Goal: Subscribe to service/newsletter

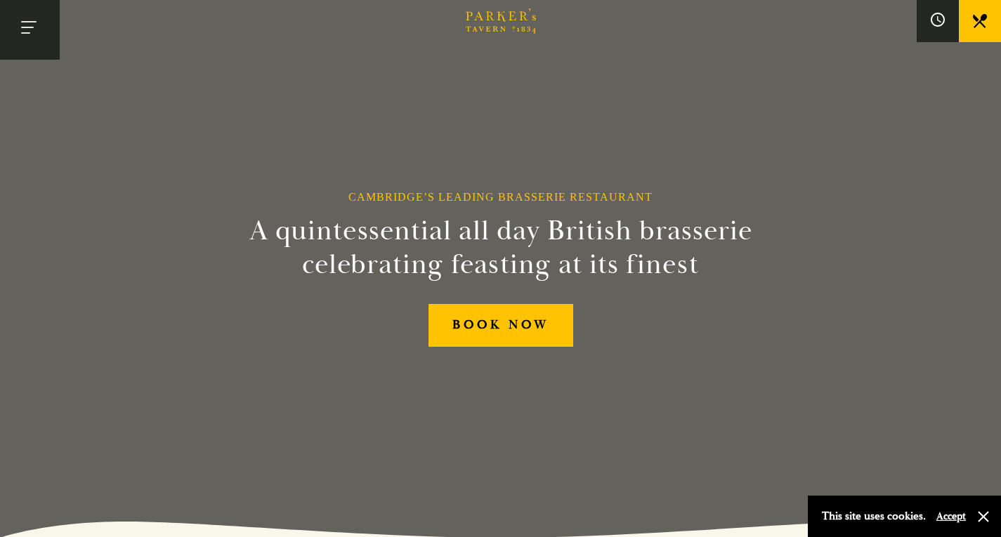
click at [37, 29] on button "Toggle navigation" at bounding box center [30, 30] width 60 height 60
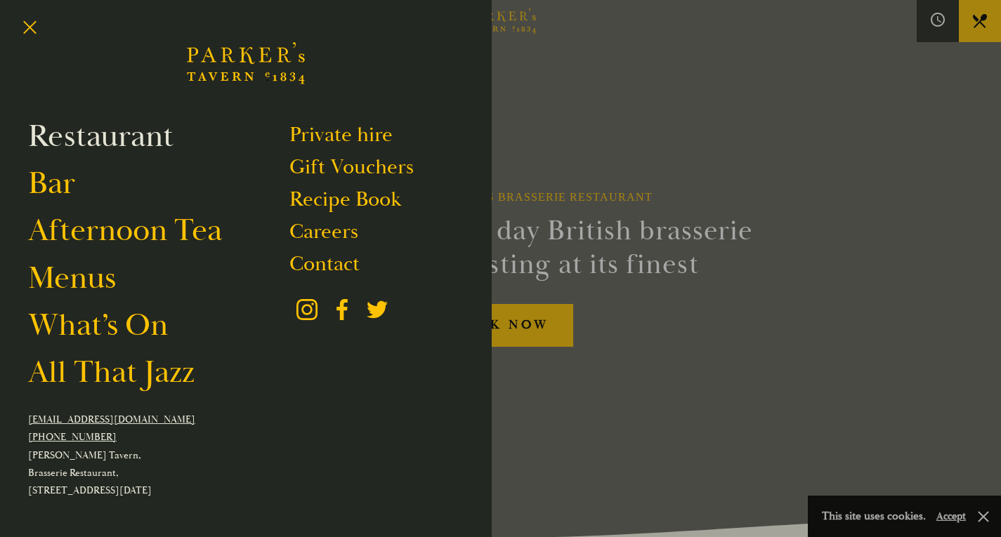
click at [93, 143] on link "Restaurant" at bounding box center [100, 136] width 145 height 39
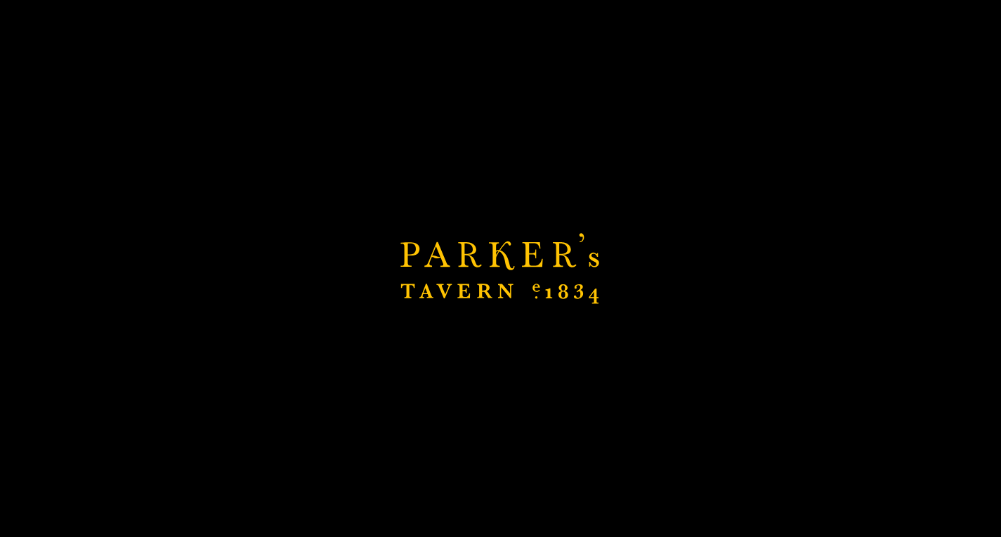
scroll to position [199, 0]
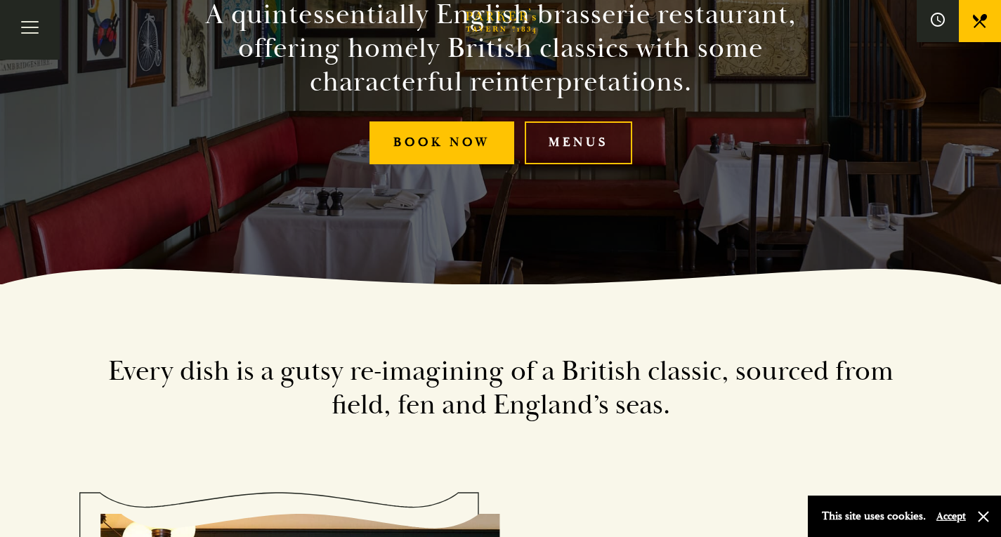
scroll to position [239, 0]
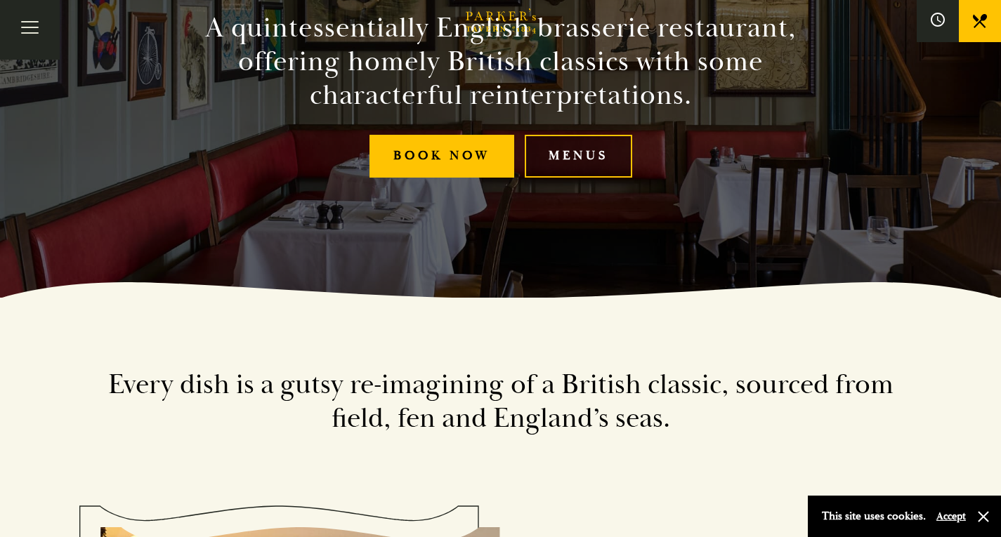
click at [567, 158] on link "Menus" at bounding box center [578, 156] width 107 height 43
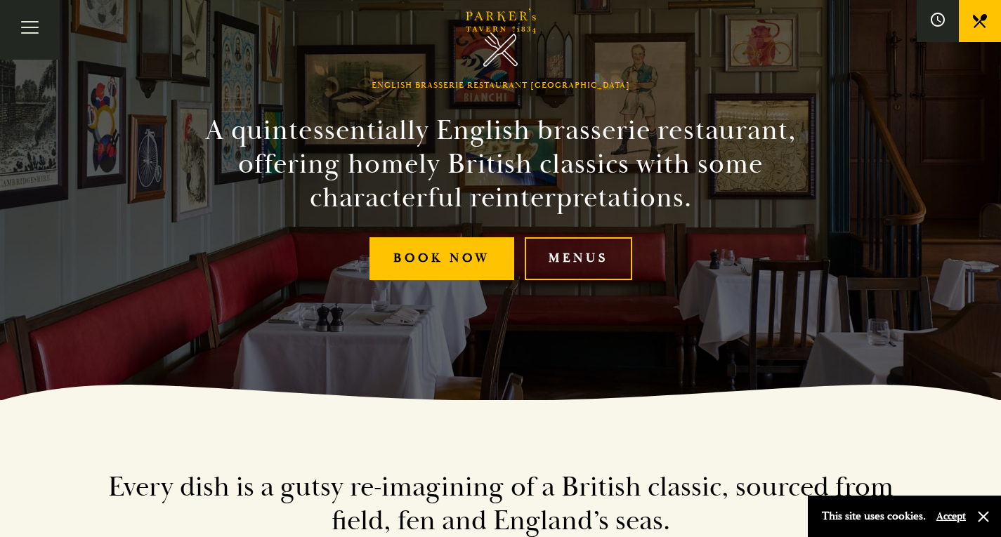
scroll to position [0, 0]
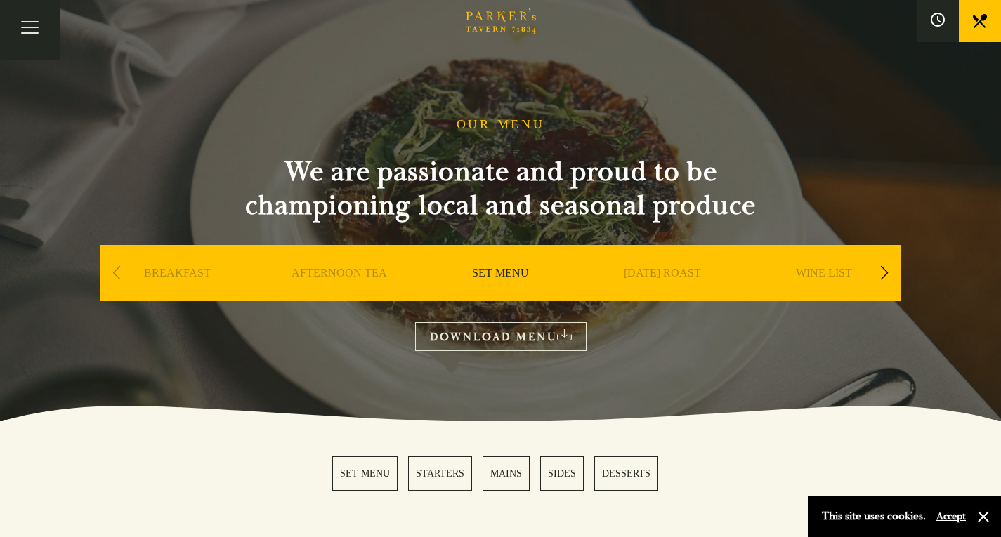
click at [508, 335] on link "DOWNLOAD MENU" at bounding box center [500, 336] width 171 height 29
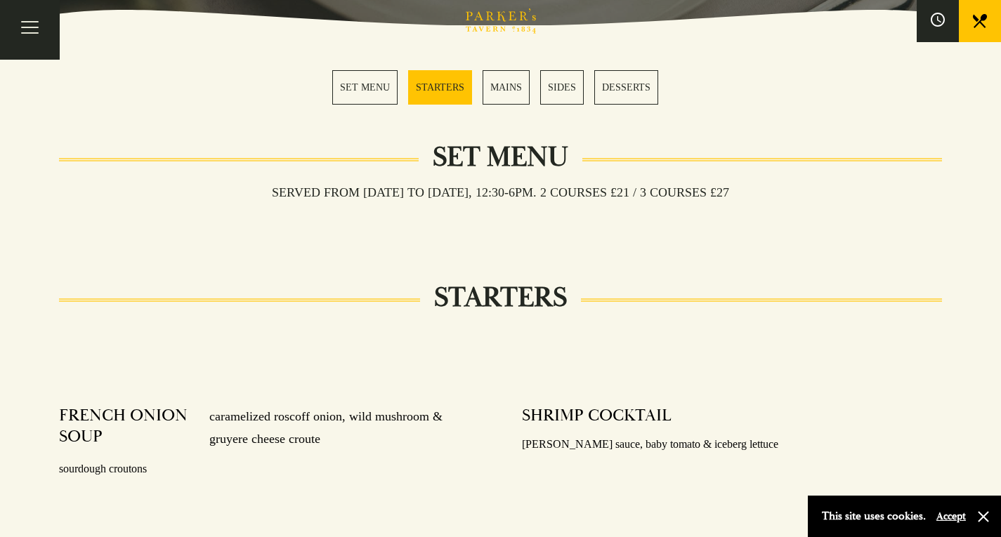
scroll to position [398, 0]
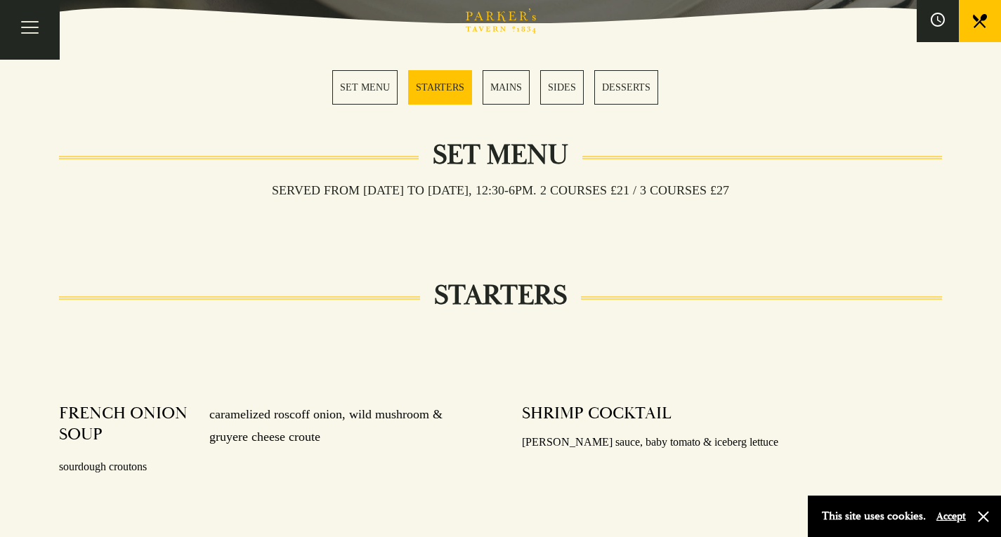
click at [515, 92] on link "MAINS" at bounding box center [505, 87] width 47 height 34
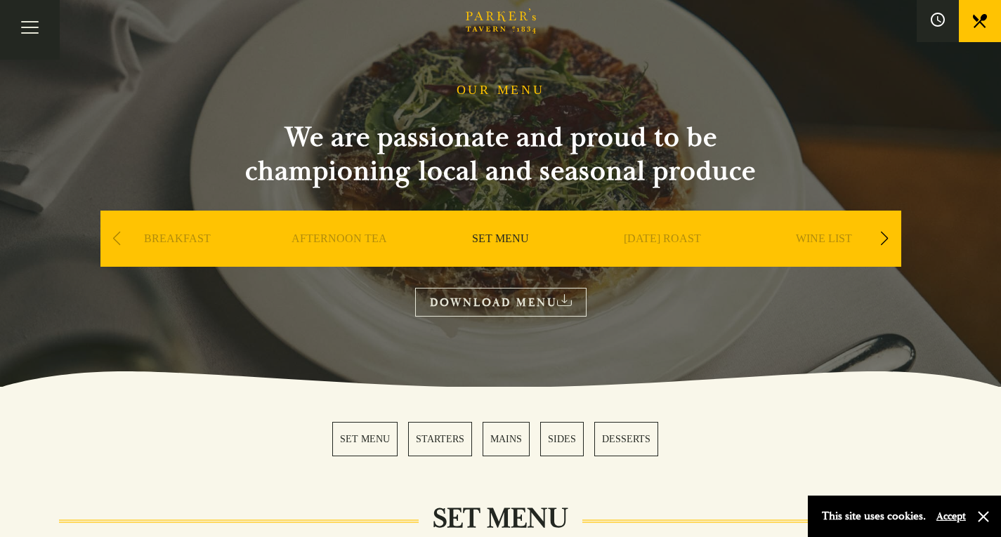
scroll to position [33, 0]
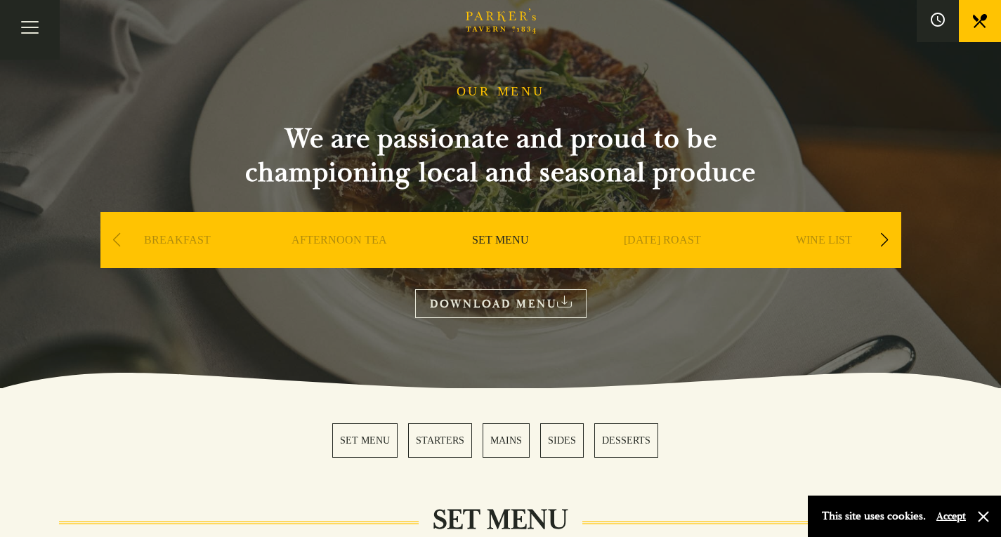
click at [885, 240] on div "Next slide" at bounding box center [884, 240] width 19 height 31
click at [658, 235] on link "A LA CARTE" at bounding box center [661, 261] width 65 height 56
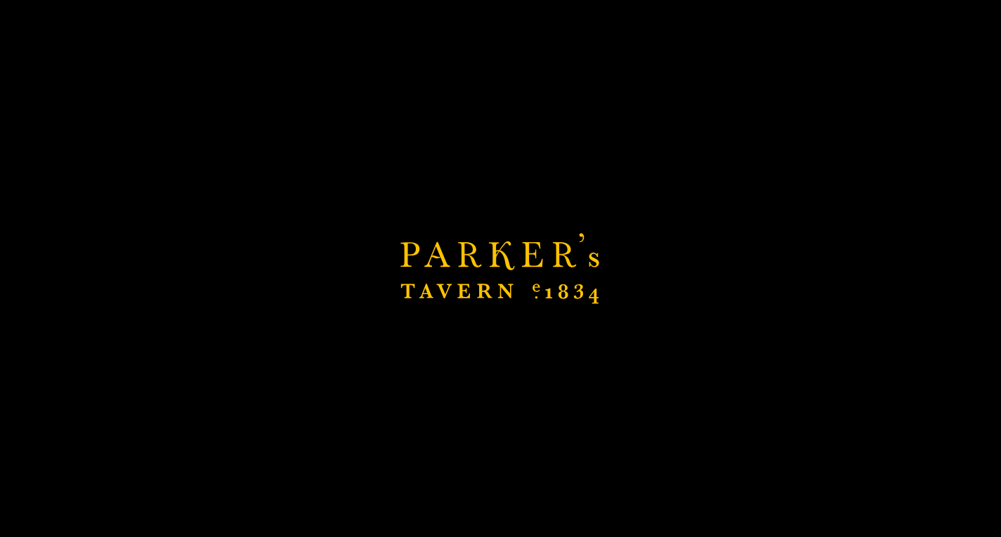
scroll to position [491, 0]
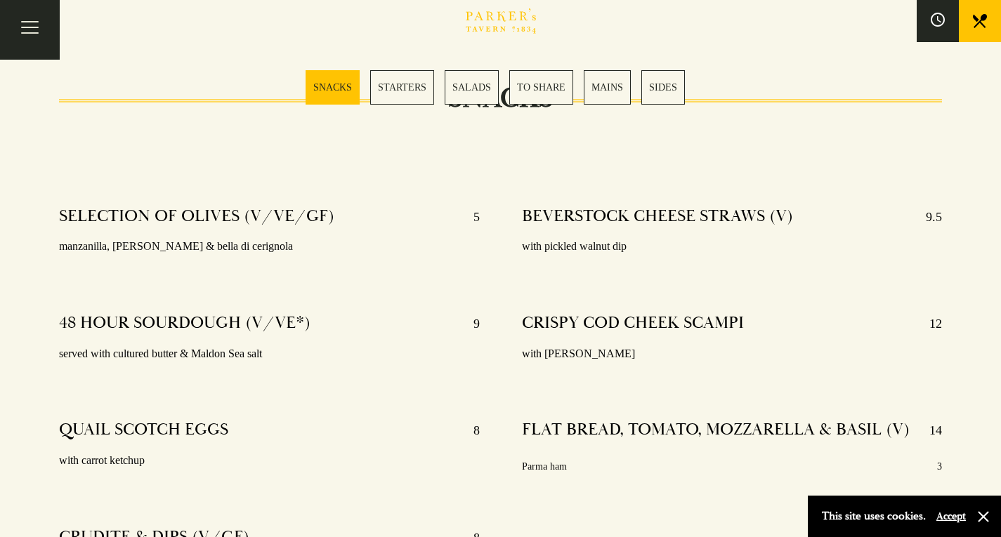
scroll to position [456, 0]
click at [609, 72] on link "MAINS" at bounding box center [606, 87] width 47 height 34
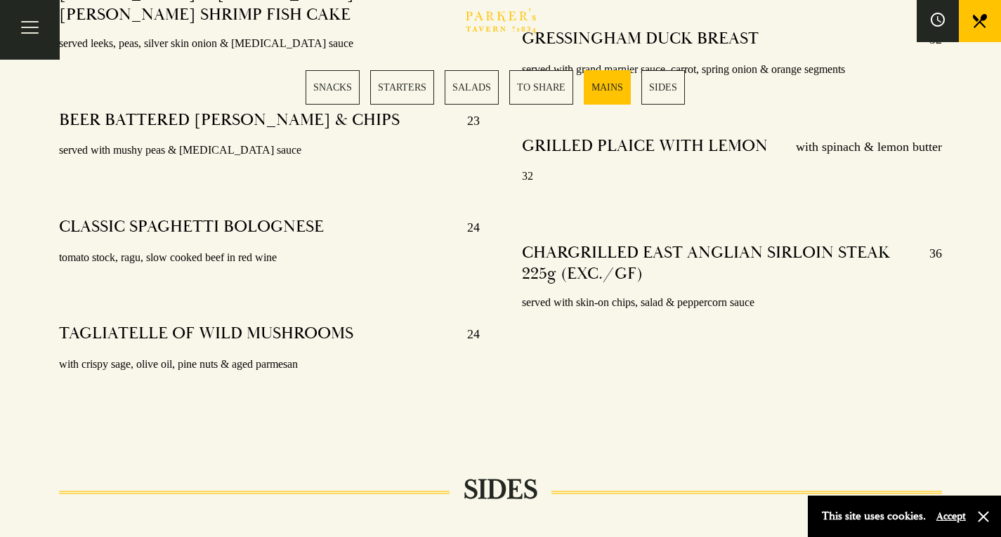
scroll to position [2988, 0]
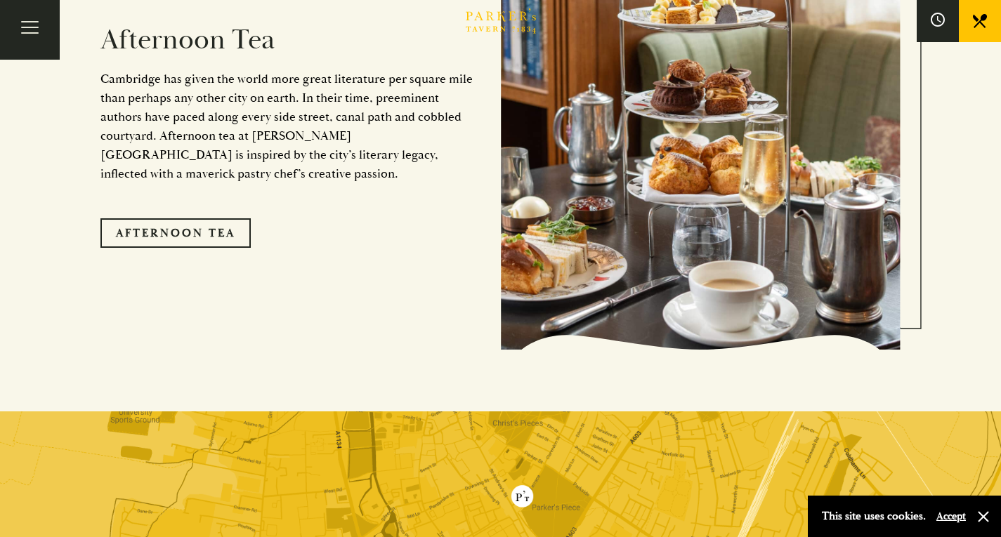
scroll to position [2448, 0]
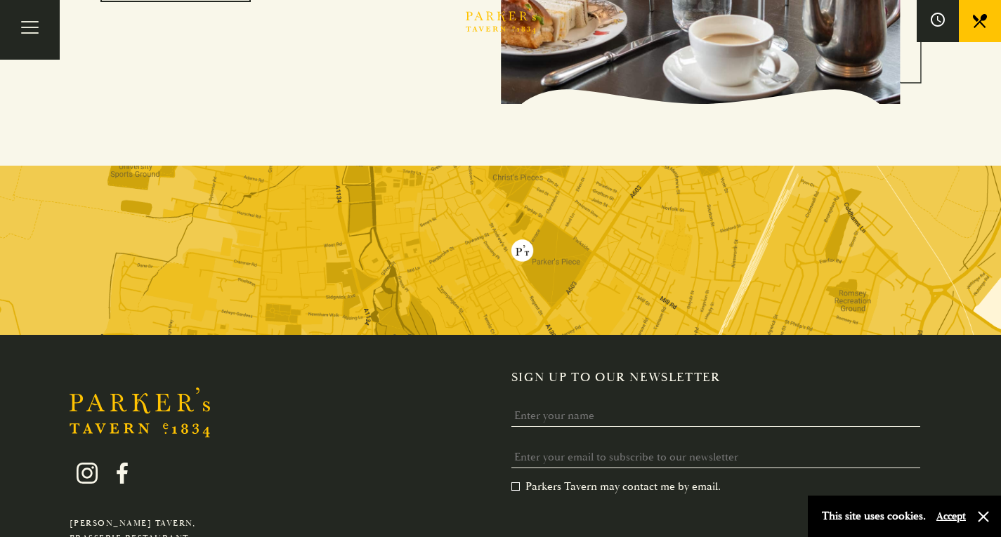
scroll to position [2822, 0]
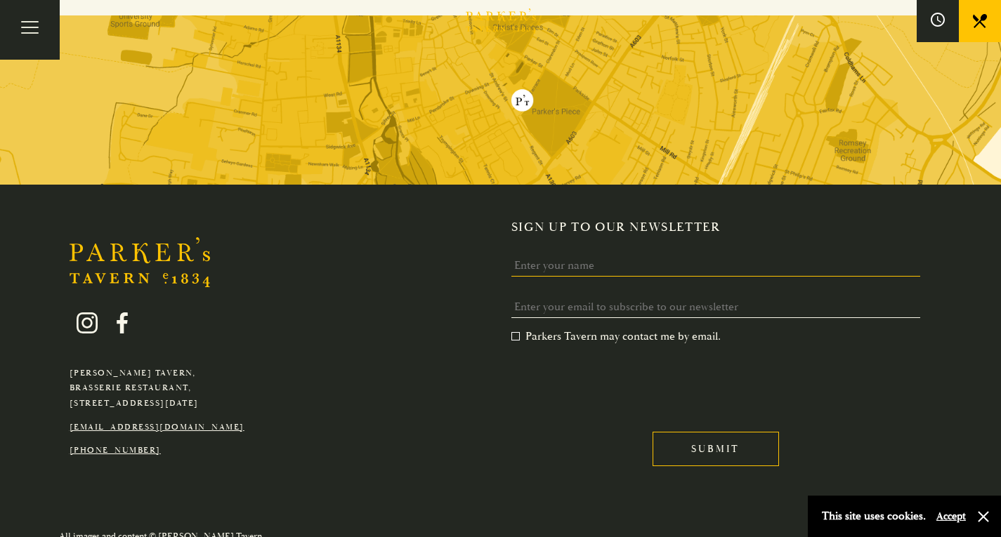
click at [611, 255] on input "Name" at bounding box center [715, 266] width 409 height 22
type input "Emma Parfitt"
type input "emma@parfittco.com"
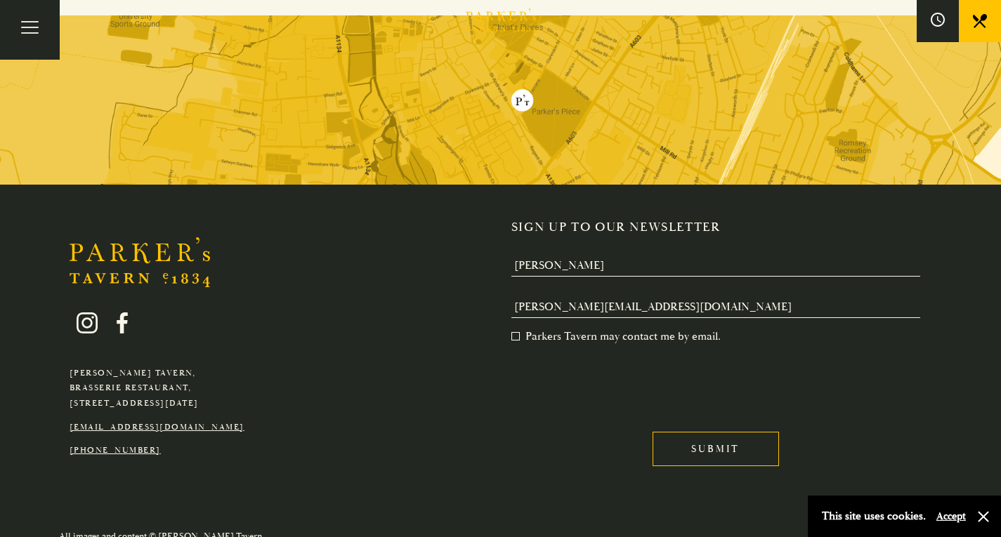
click at [515, 329] on label "Parkers Tavern may contact me by email. *" at bounding box center [615, 336] width 209 height 14
click at [514, 338] on input "Parkers Tavern may contact me by email. *" at bounding box center [514, 338] width 0 height 0
click at [741, 437] on input "Submit" at bounding box center [715, 449] width 126 height 34
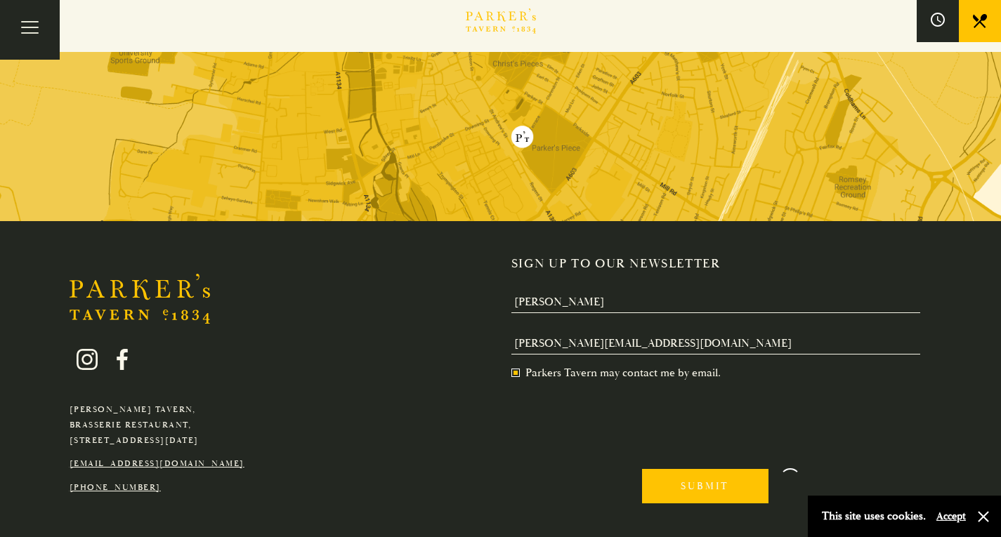
scroll to position [0, 0]
